Goal: Information Seeking & Learning: Learn about a topic

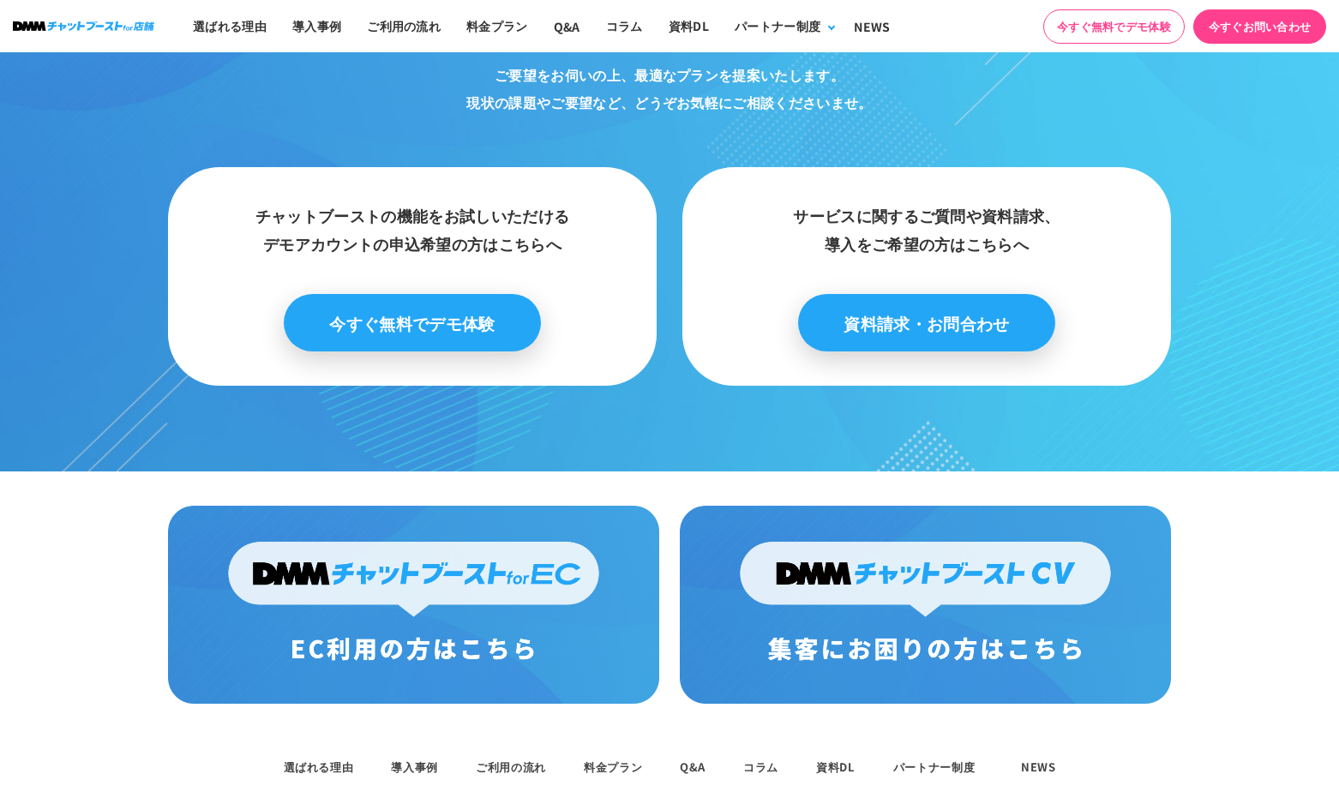
scroll to position [2058, 0]
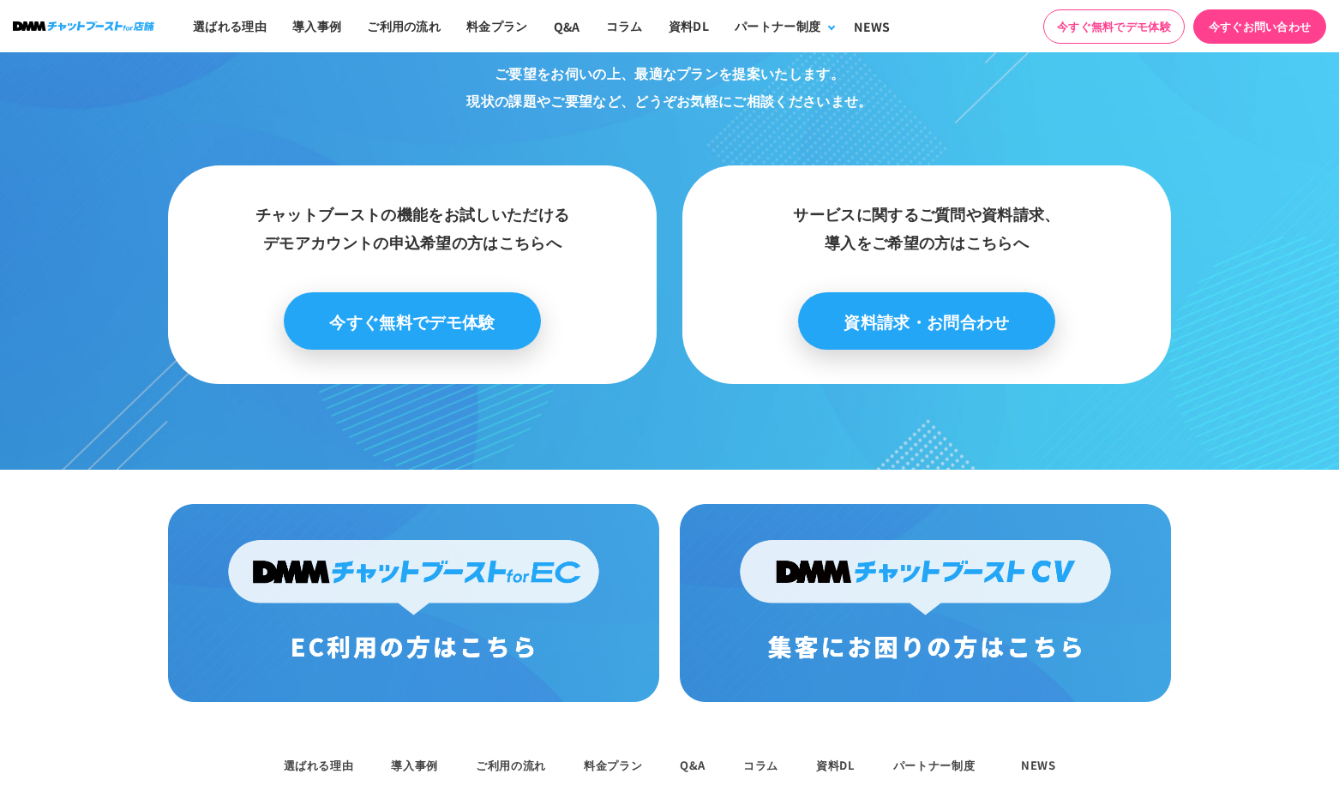
click at [880, 324] on link "資料請求・お問合わせ" at bounding box center [926, 320] width 257 height 57
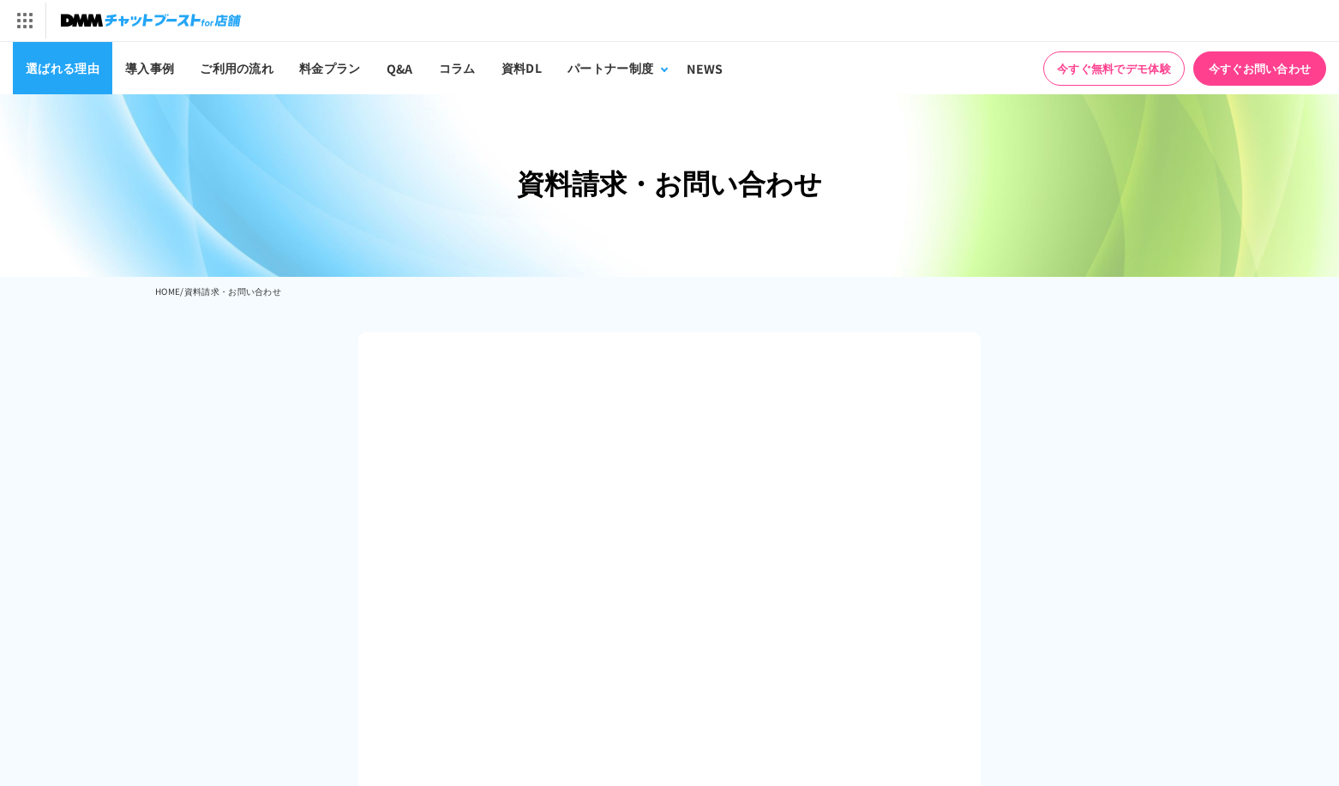
click at [45, 69] on link "選ばれる理由" at bounding box center [62, 68] width 99 height 52
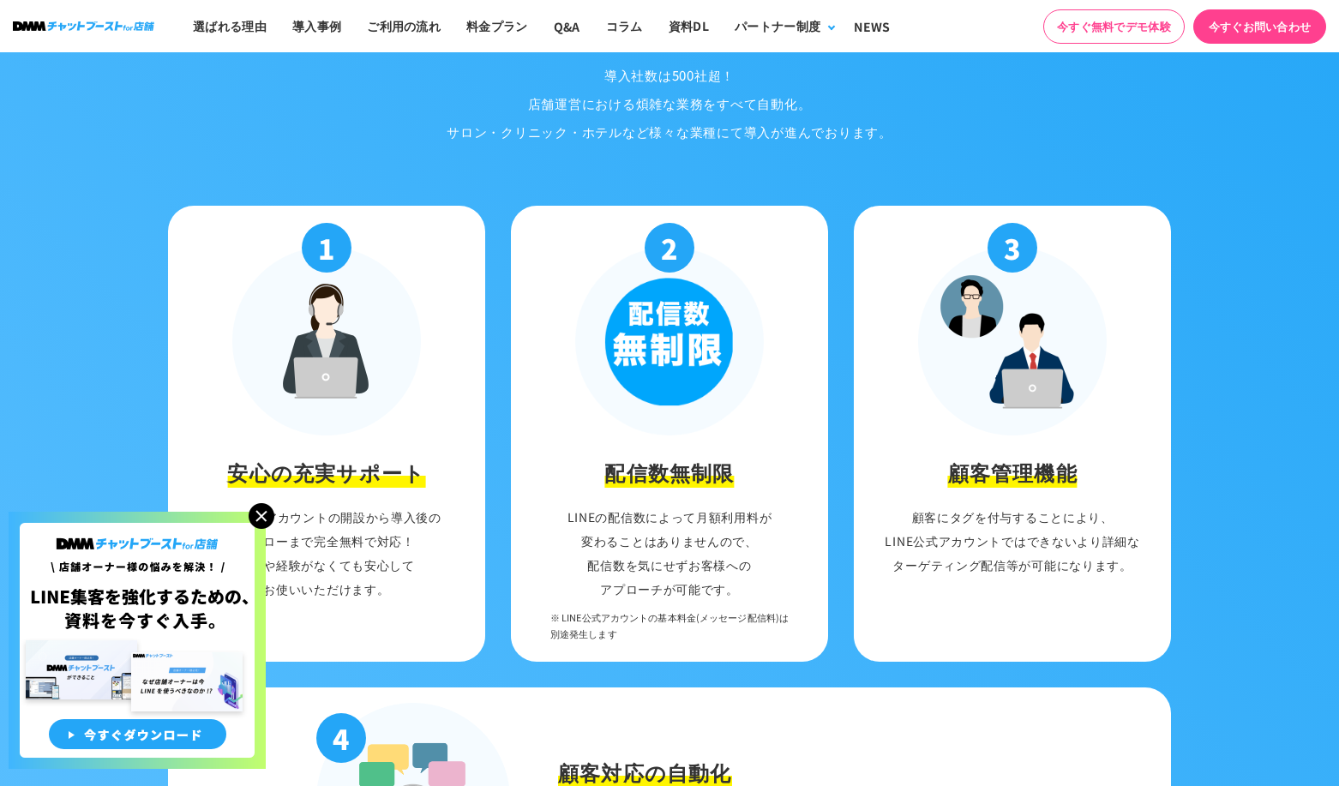
click at [262, 516] on img at bounding box center [262, 516] width 26 height 26
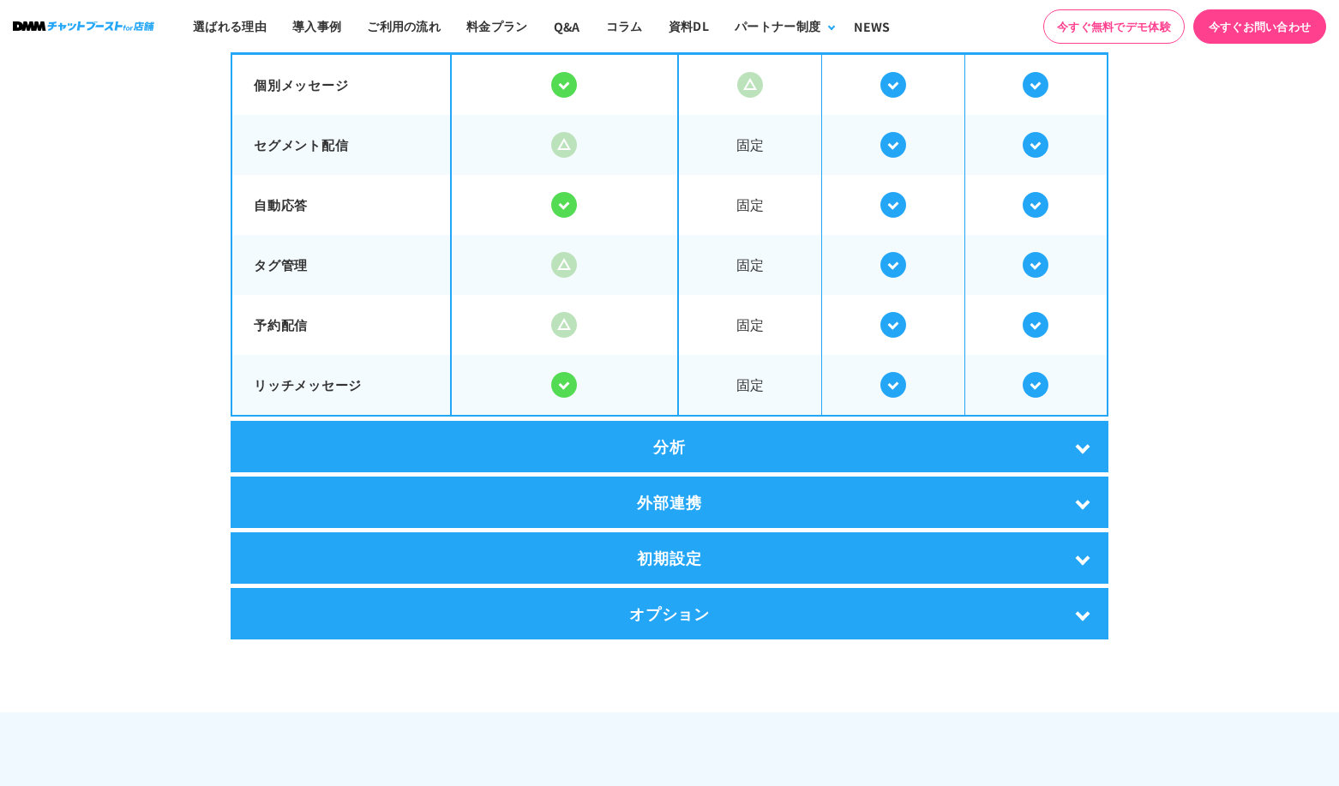
scroll to position [3385, 0]
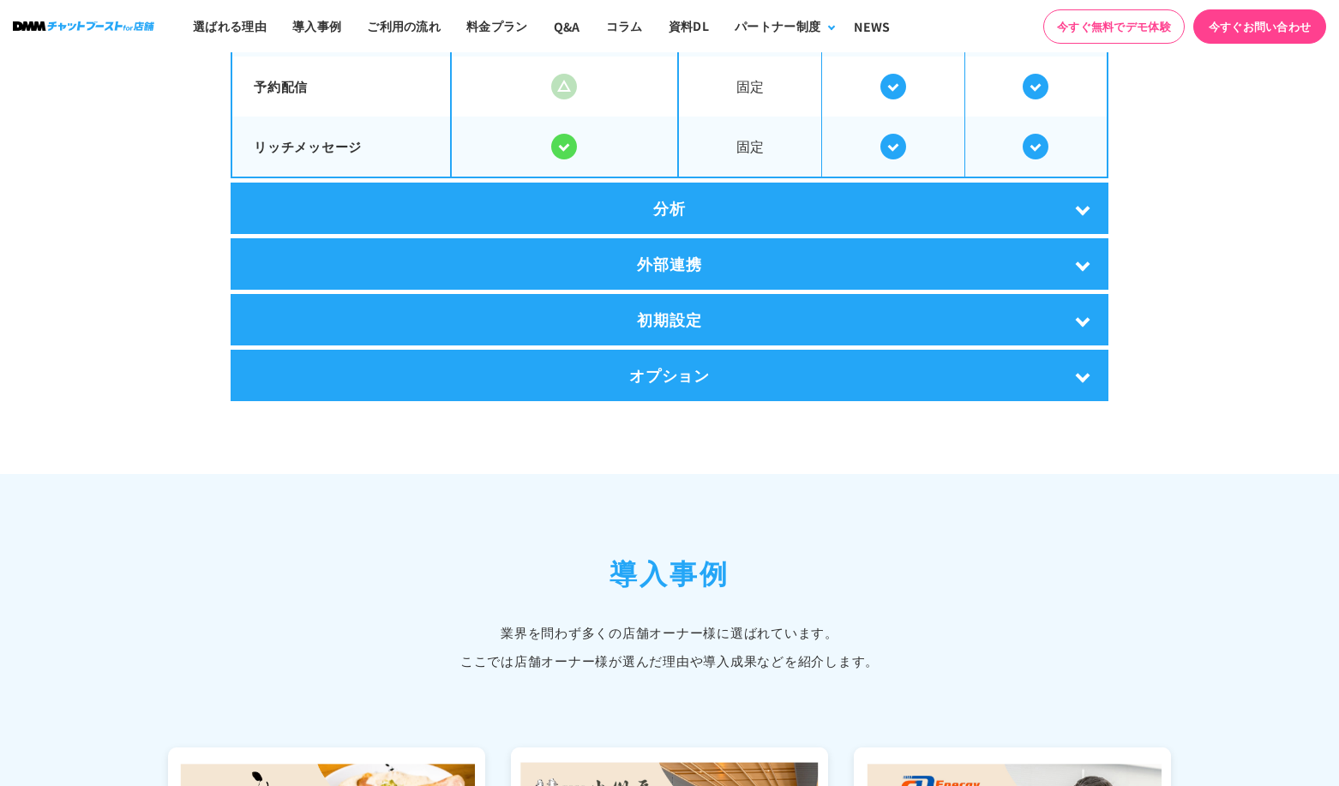
click at [1079, 208] on div "分析" at bounding box center [670, 208] width 878 height 51
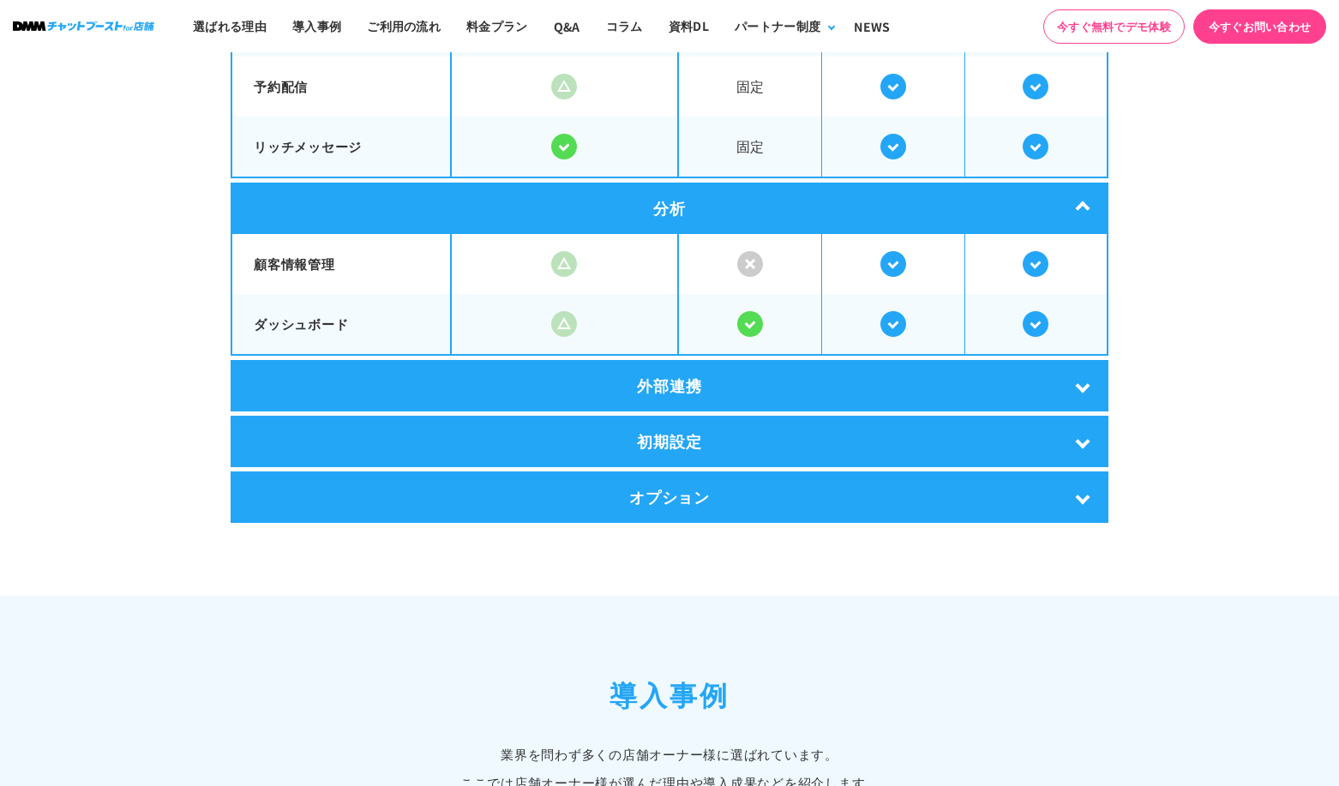
click at [1073, 382] on div "外部連携" at bounding box center [670, 385] width 878 height 51
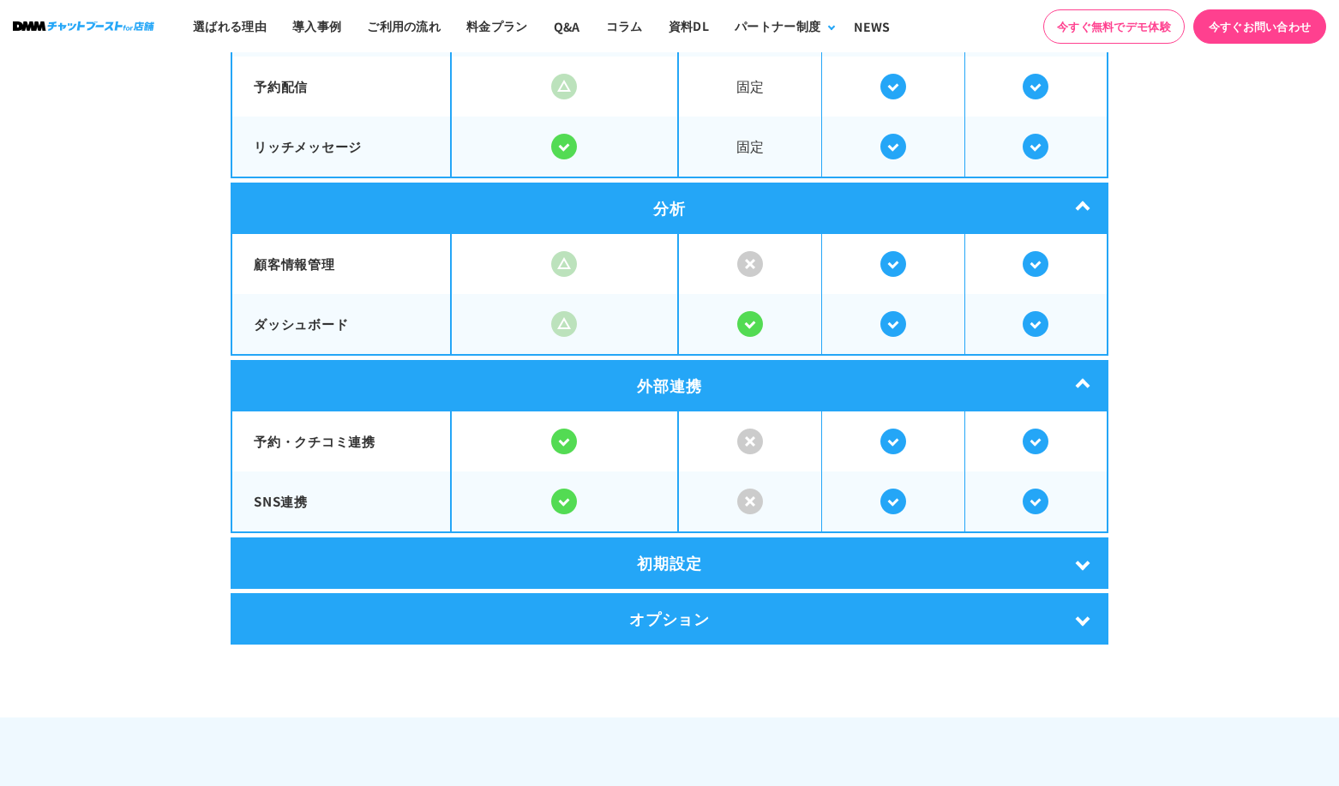
click at [1080, 557] on div "初期設定" at bounding box center [670, 563] width 878 height 51
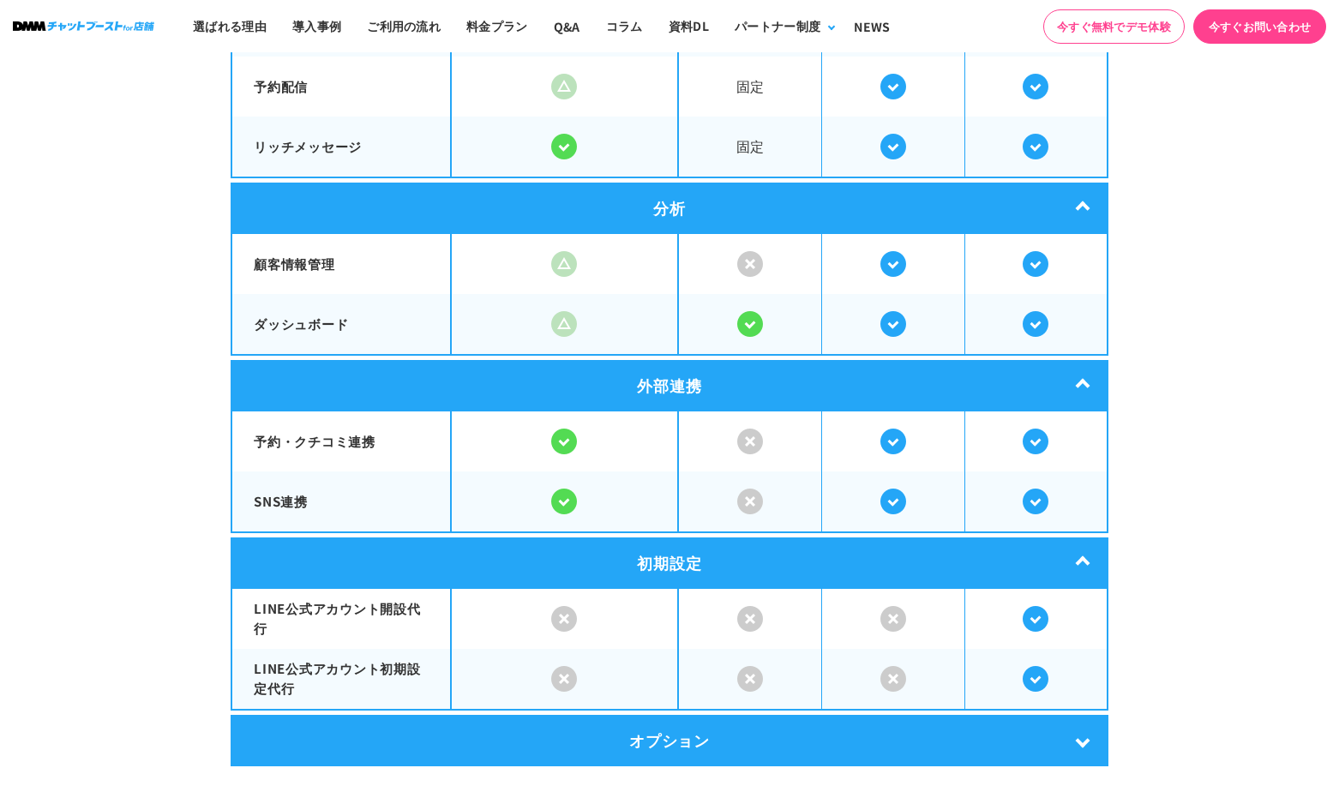
drag, startPoint x: 1061, startPoint y: 729, endPoint x: 1096, endPoint y: 657, distance: 79.8
click at [1061, 727] on div "オプション" at bounding box center [670, 740] width 878 height 51
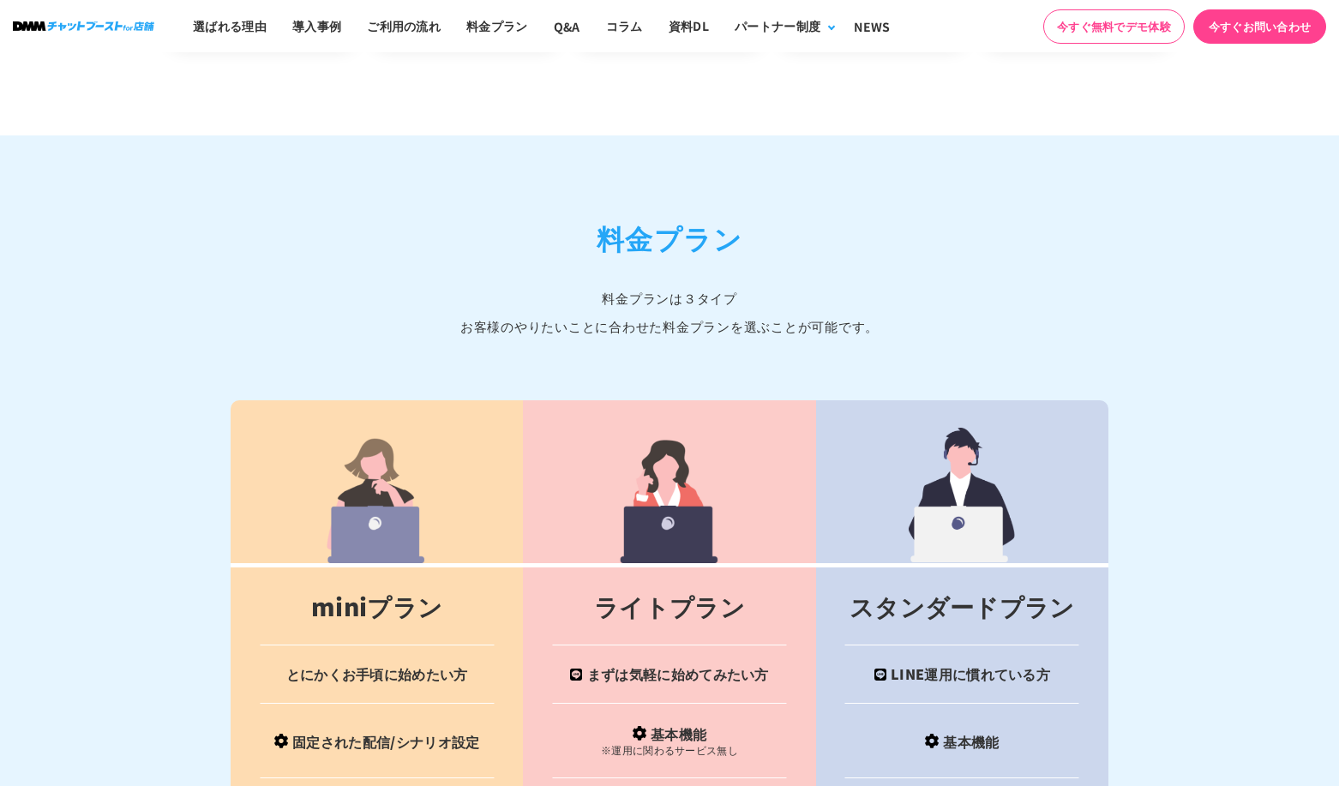
scroll to position [6814, 0]
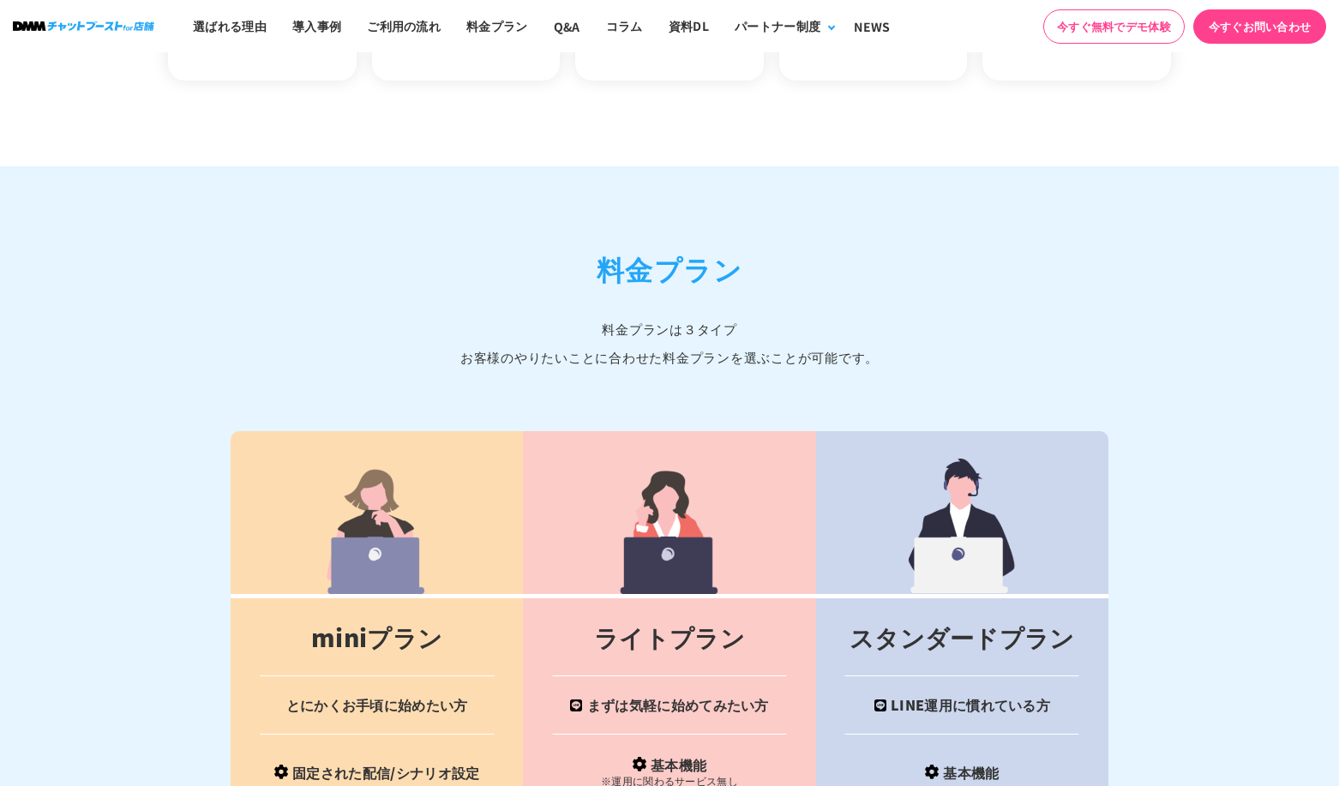
click at [1036, 170] on section "料金プラン 料金プランは３タイプ お客様のやりたいことに合わせた料金プランを選ぶことが可能です。 miniプラン ライトプラン スタンダードプラン とにかくお…" at bounding box center [669, 661] width 1339 height 990
click at [634, 123] on div "料金プラン 料金プランは３タイプ お客様のやりたいことに合わせた料金プランを選ぶことが可能です。 miniプラン ライトプラン スタンダードプラン とにかくお…" at bounding box center [669, 636] width 1339 height 1042
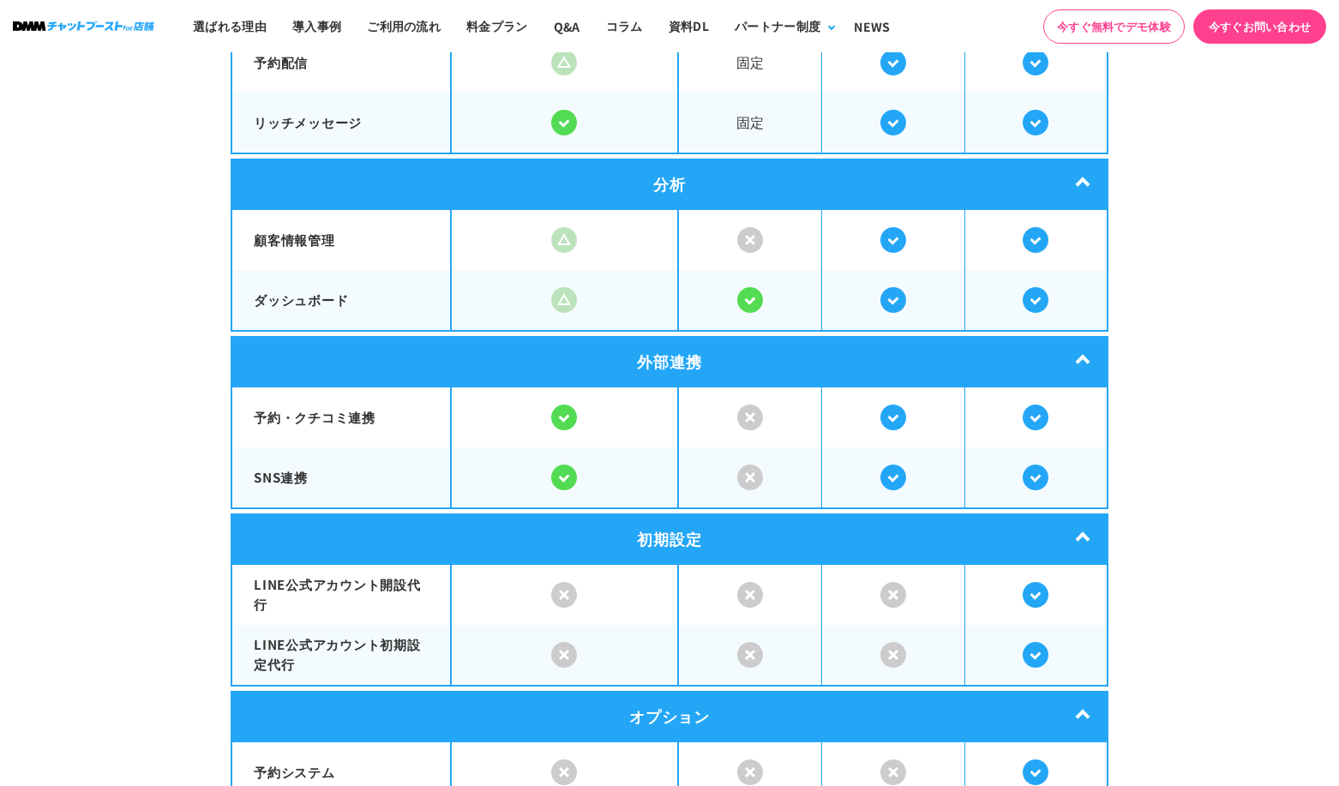
scroll to position [3127, 0]
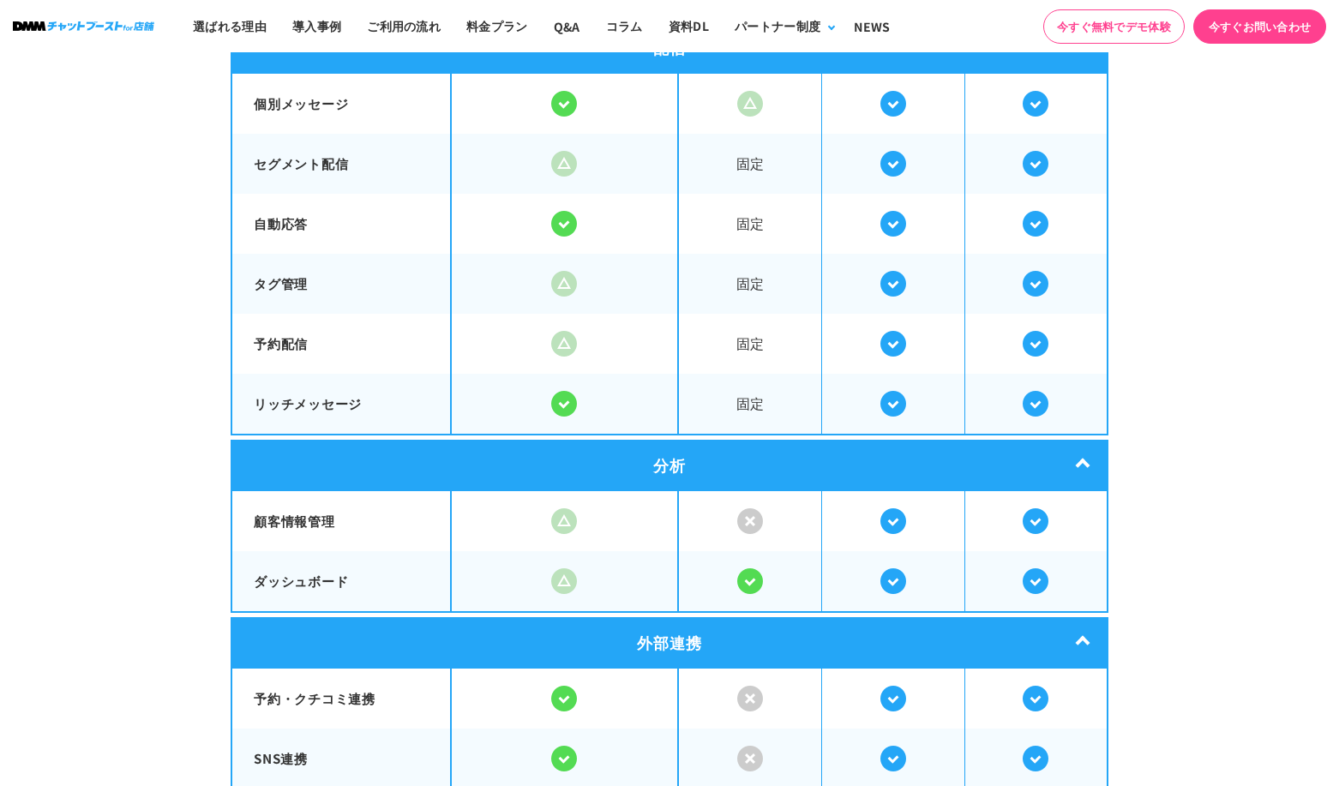
click at [1199, 769] on section "LINE公式アカウントとの比較 DMMチャットブーストfor店舗は LINE公式アカウントの拡張機能です。 店舗オーナー様のLINEでの顧客対応を より便利に…" at bounding box center [669, 397] width 1339 height 1522
click at [1209, 259] on section "LINE公式アカウントとの比較 DMMチャットブーストfor店舗は LINE公式アカウントの拡張機能です。 店舗オーナー様のLINEでの顧客対応を より便利に…" at bounding box center [669, 397] width 1339 height 1522
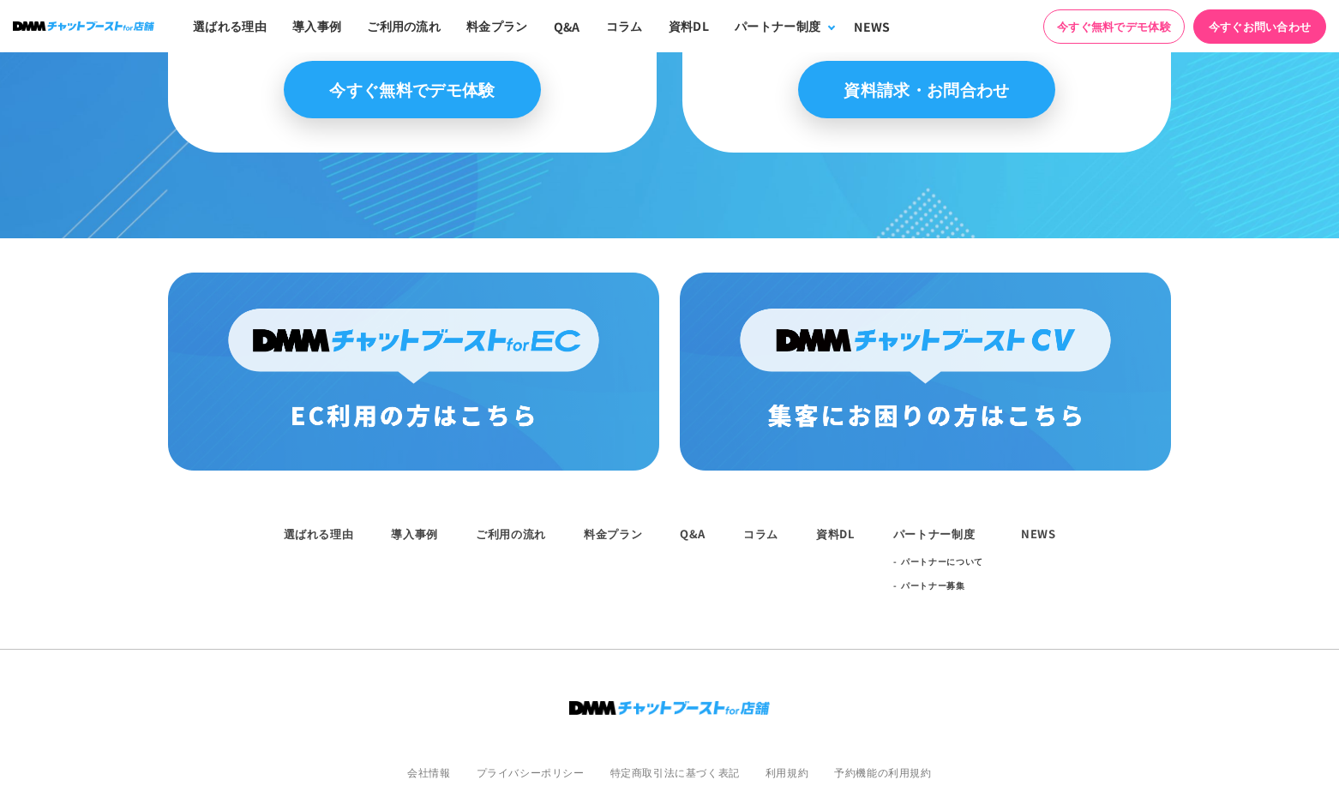
scroll to position [9281, 0]
